Goal: Information Seeking & Learning: Learn about a topic

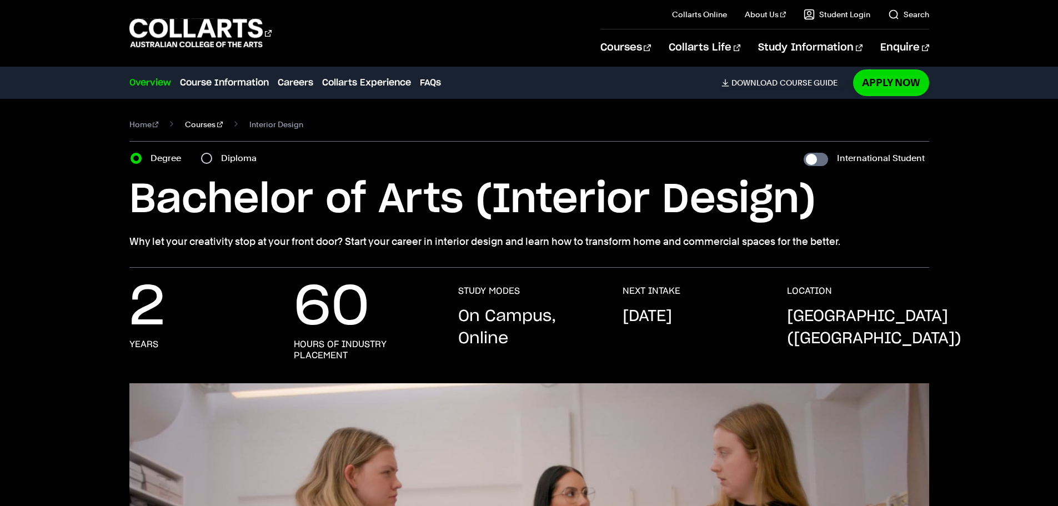
click at [191, 125] on link "Courses" at bounding box center [204, 125] width 38 height 16
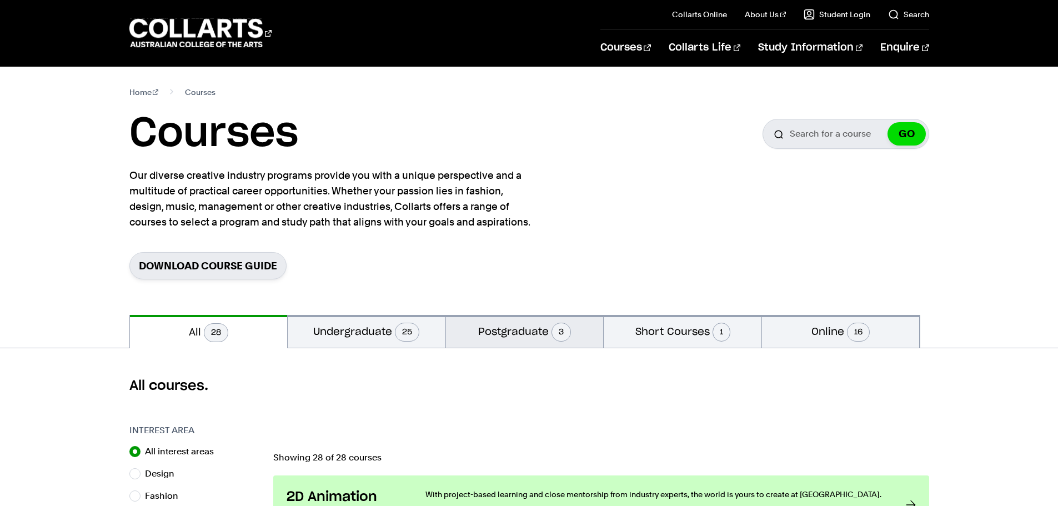
click at [564, 339] on span "3" at bounding box center [560, 332] width 19 height 19
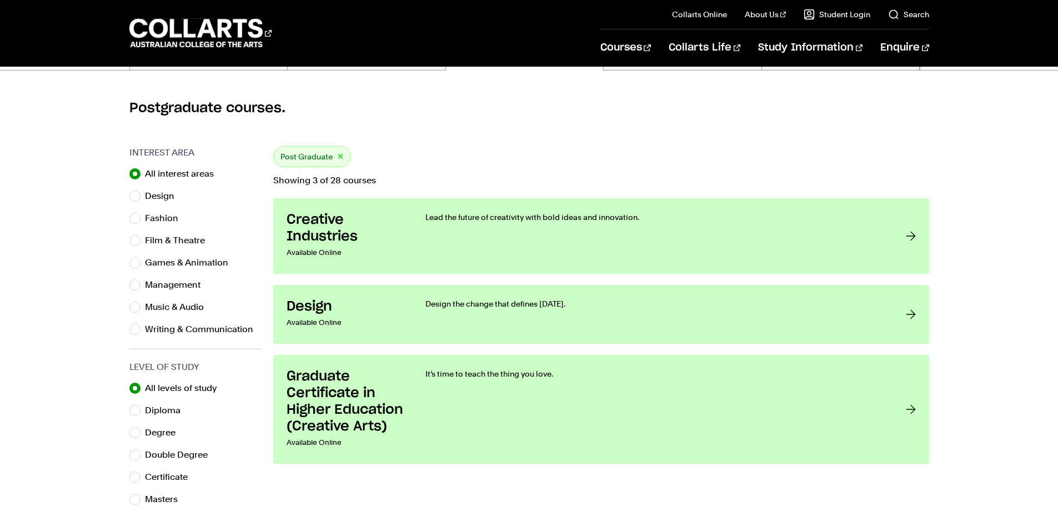
scroll to position [333, 0]
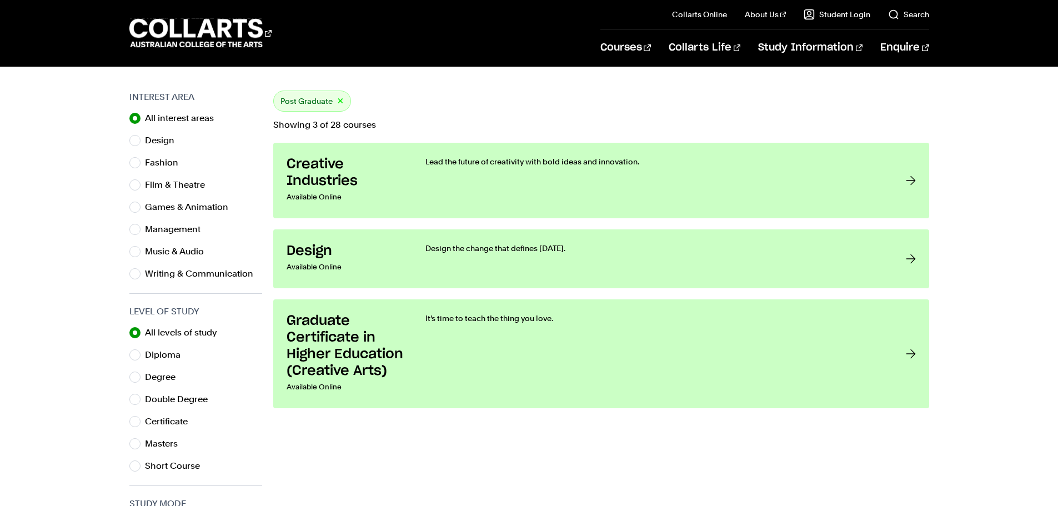
drag, startPoint x: 49, startPoint y: 300, endPoint x: 68, endPoint y: 340, distance: 43.5
click at [51, 340] on div "Interest Area All interest areas Design Fashion Film & Theatre Games & Animatio…" at bounding box center [529, 401] width 980 height 621
click at [138, 445] on input "Masters" at bounding box center [134, 443] width 11 height 11
radio input "true"
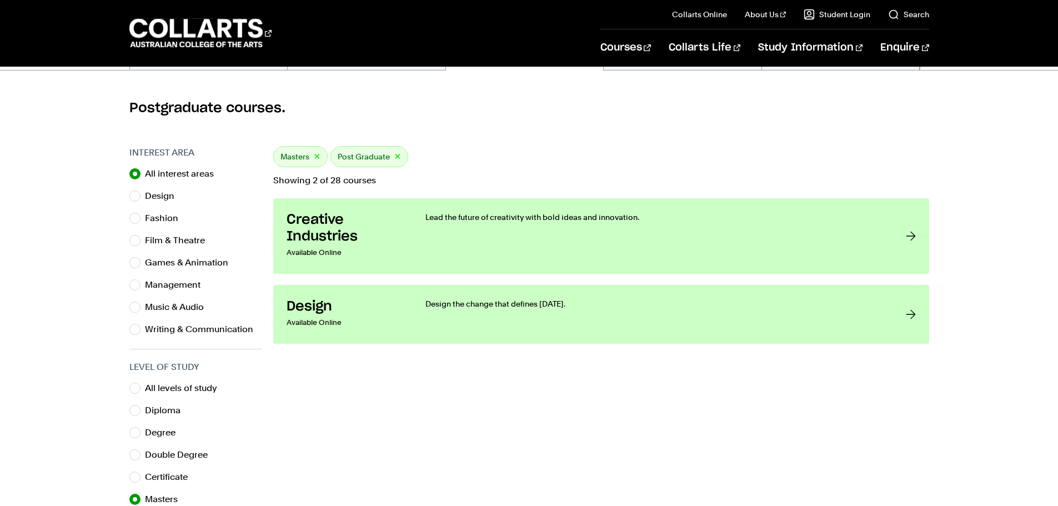
scroll to position [167, 0]
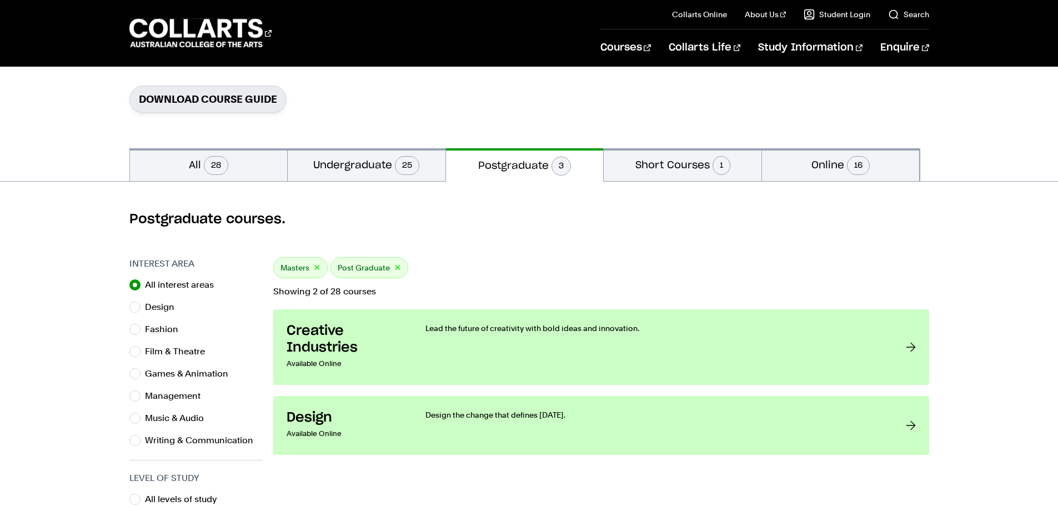
drag, startPoint x: 120, startPoint y: 419, endPoint x: 1, endPoint y: 404, distance: 120.3
